Goal: Task Accomplishment & Management: Manage account settings

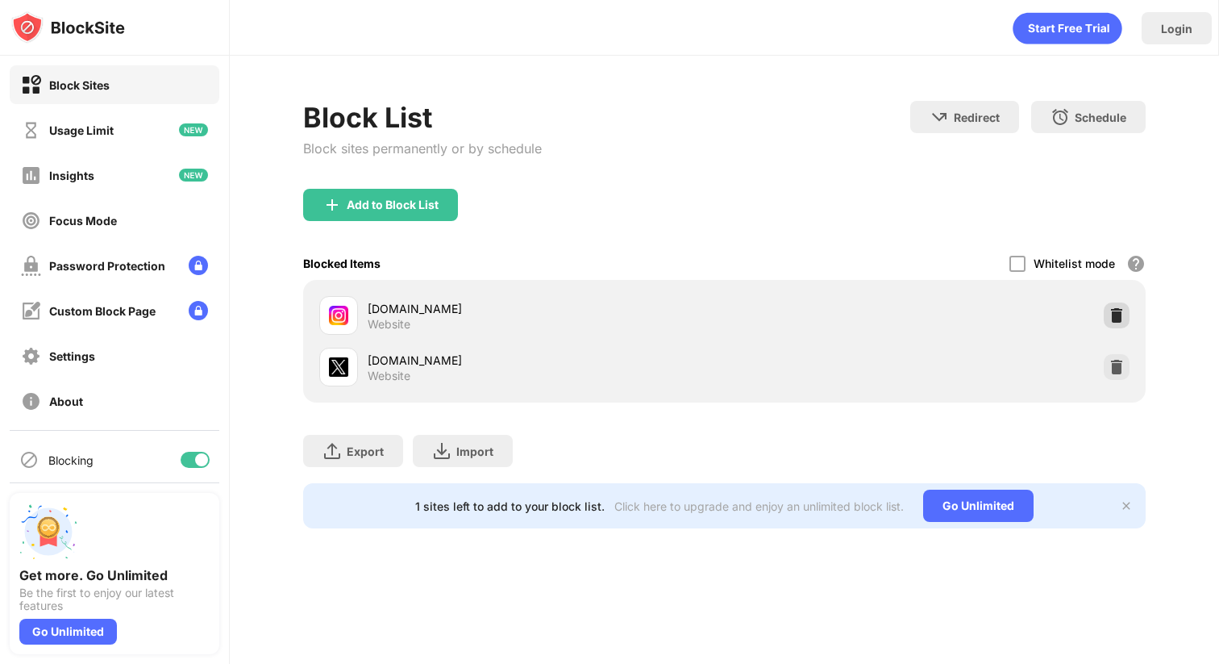
click at [1112, 311] on img at bounding box center [1117, 315] width 16 height 16
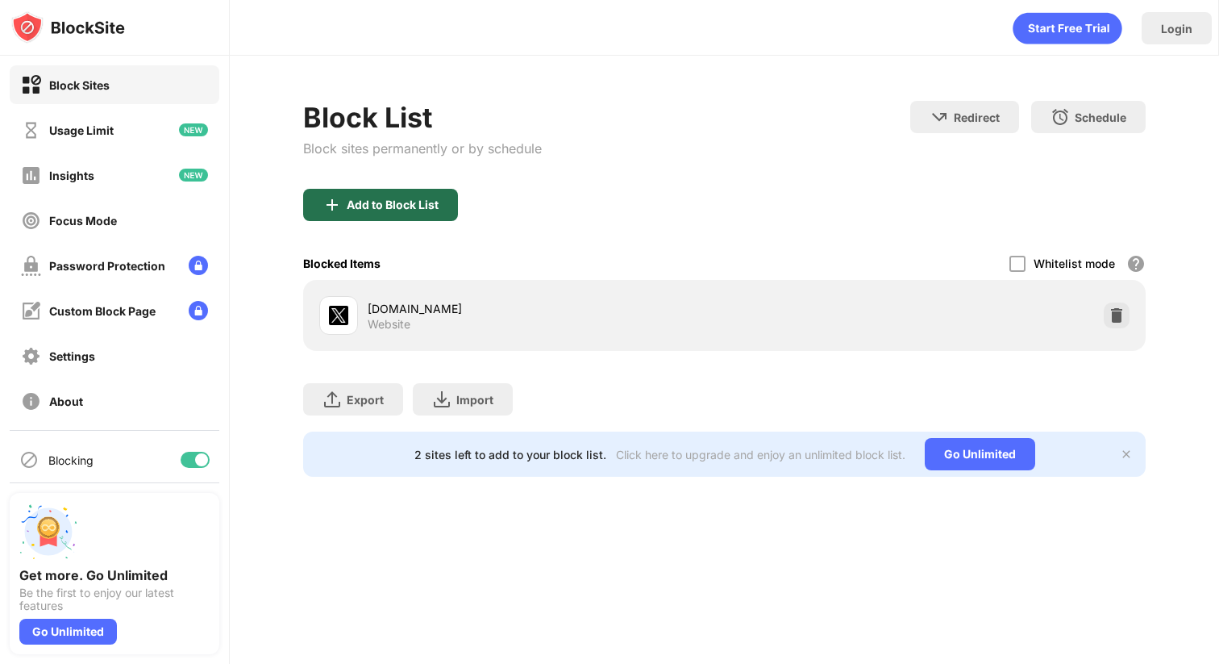
click at [427, 202] on div "Add to Block List" at bounding box center [393, 204] width 92 height 13
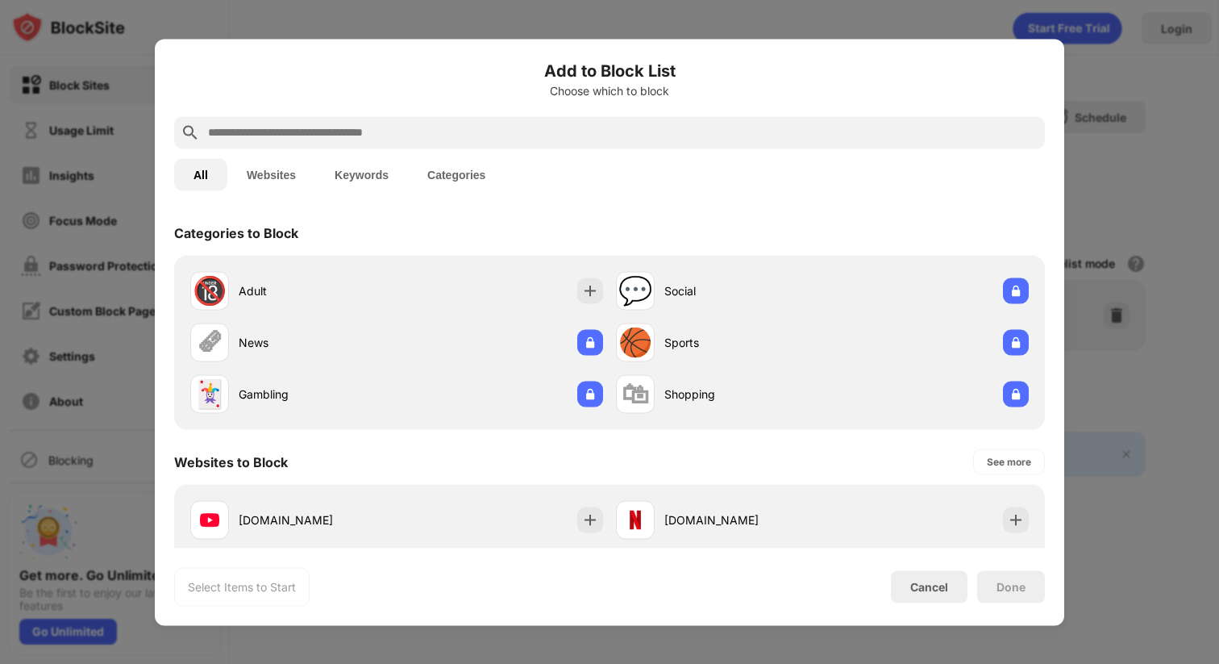
click at [331, 123] on input "text" at bounding box center [622, 132] width 832 height 19
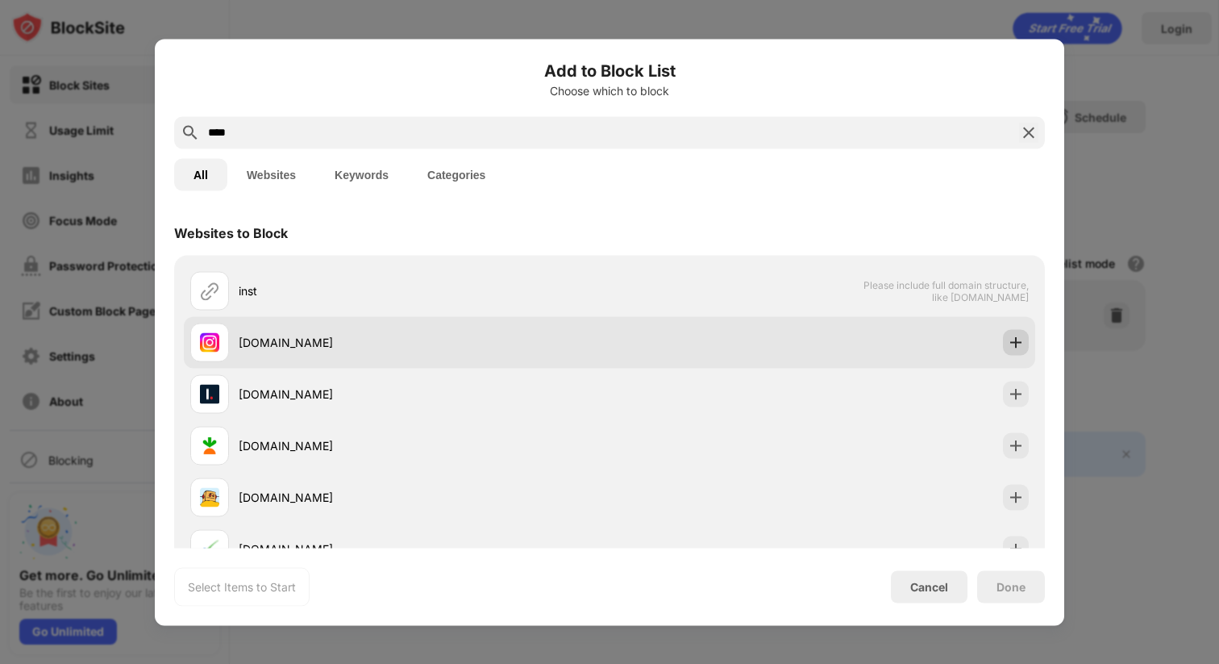
type input "****"
click at [1019, 349] on img at bounding box center [1016, 342] width 16 height 16
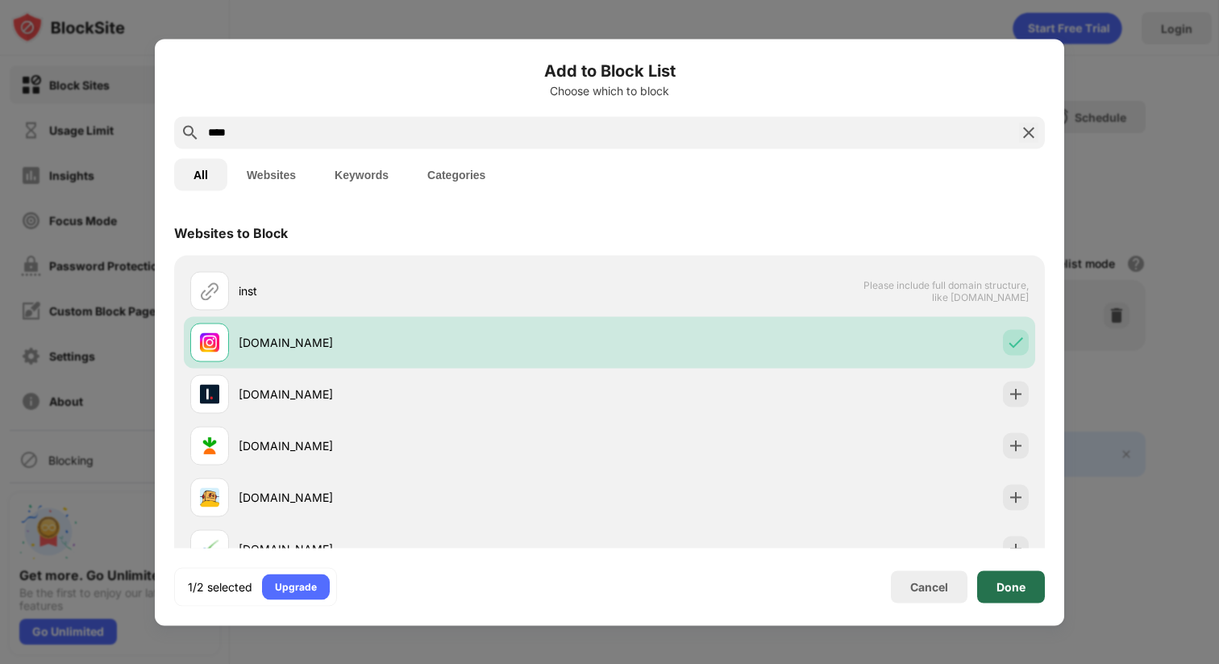
click at [1025, 590] on div "Done" at bounding box center [1011, 586] width 29 height 13
